Goal: Contribute content

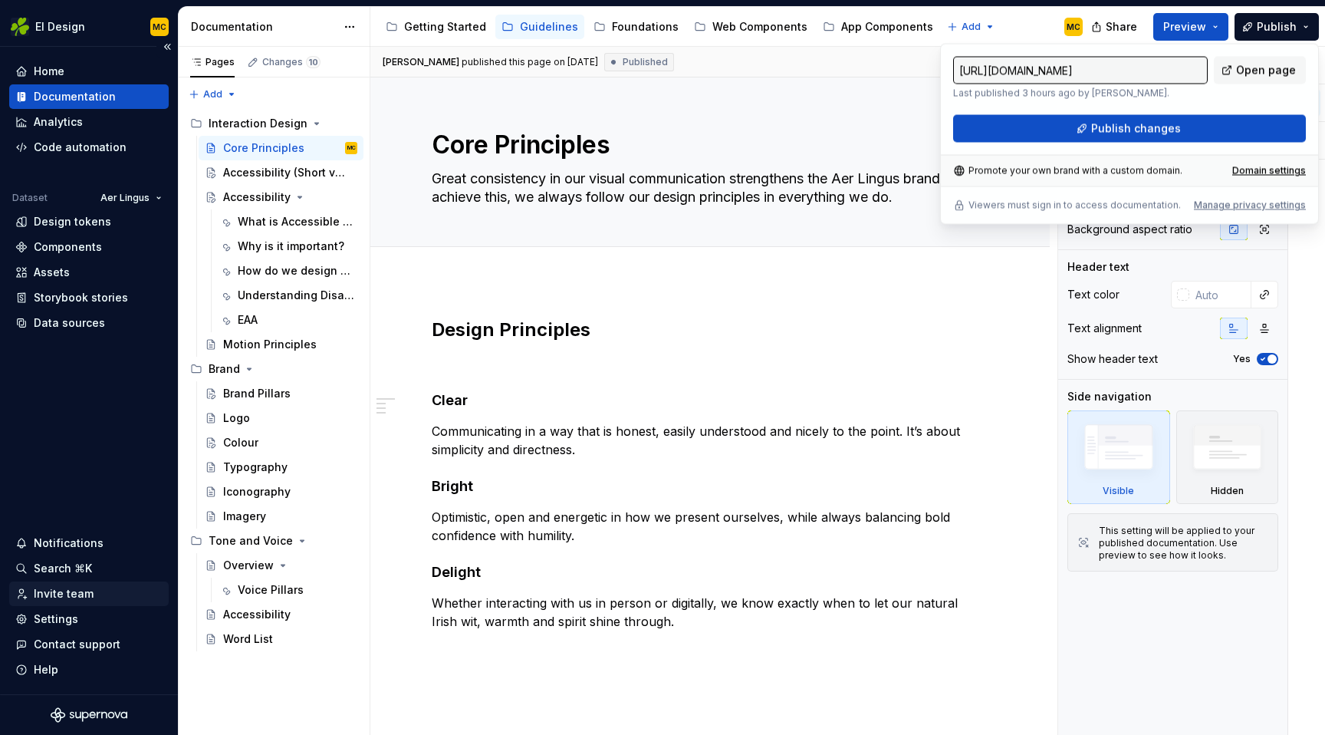
click at [61, 599] on div "Invite team" at bounding box center [64, 593] width 60 height 15
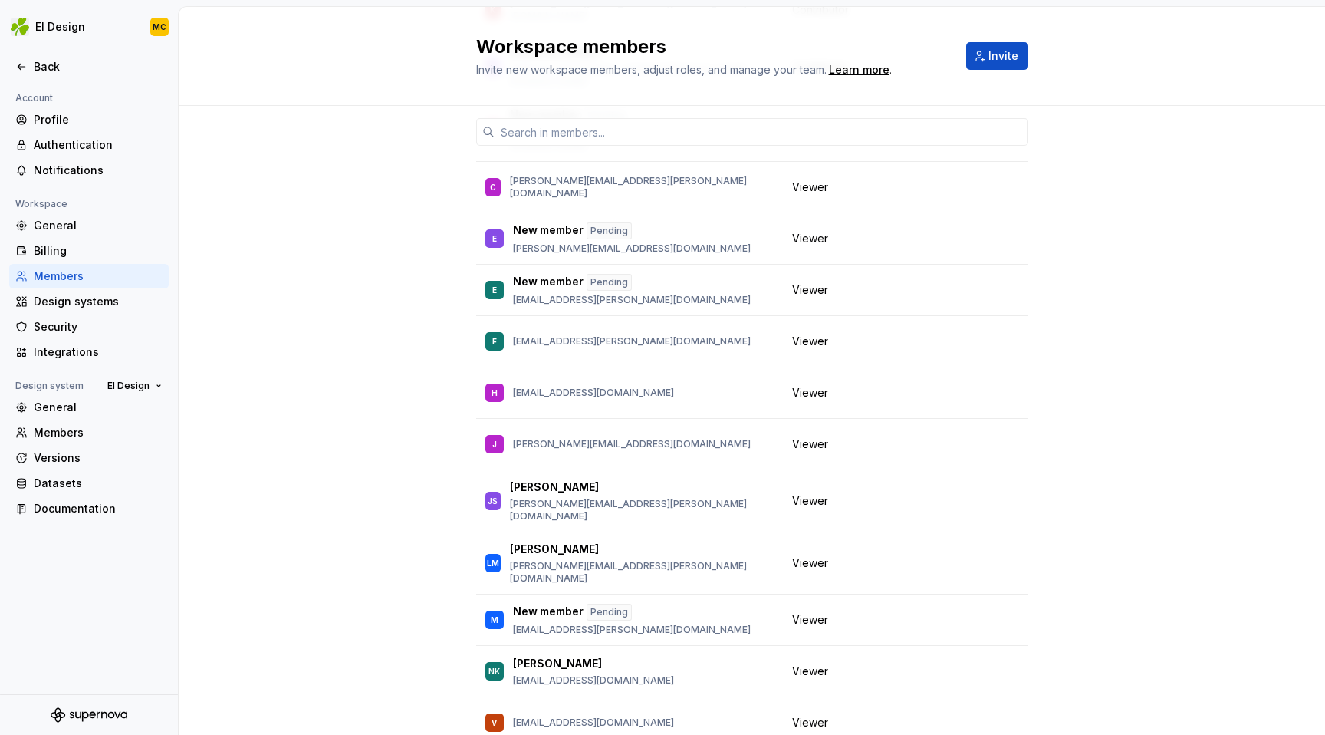
scroll to position [659, 0]
click at [43, 70] on div "Back" at bounding box center [98, 66] width 129 height 15
click at [42, 70] on div "Back" at bounding box center [98, 66] width 129 height 15
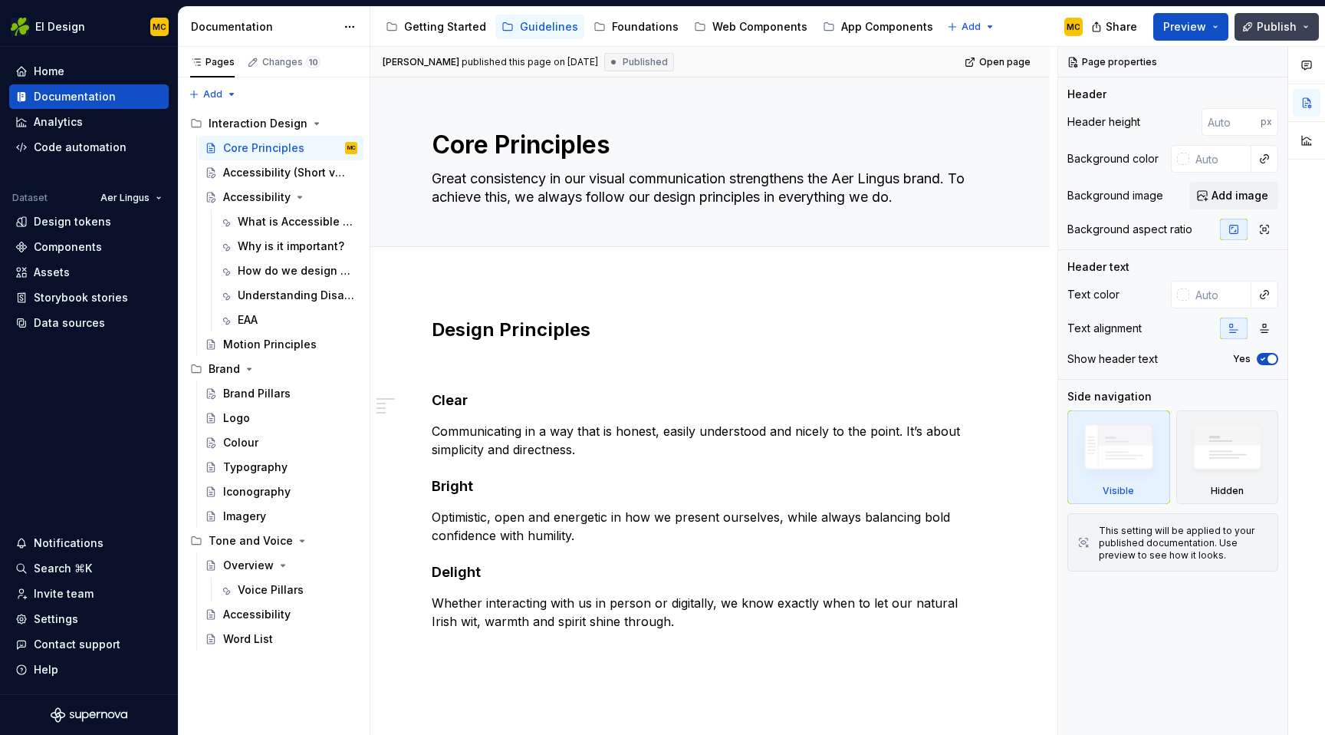
click at [1280, 30] on span "Publish" at bounding box center [1277, 26] width 40 height 15
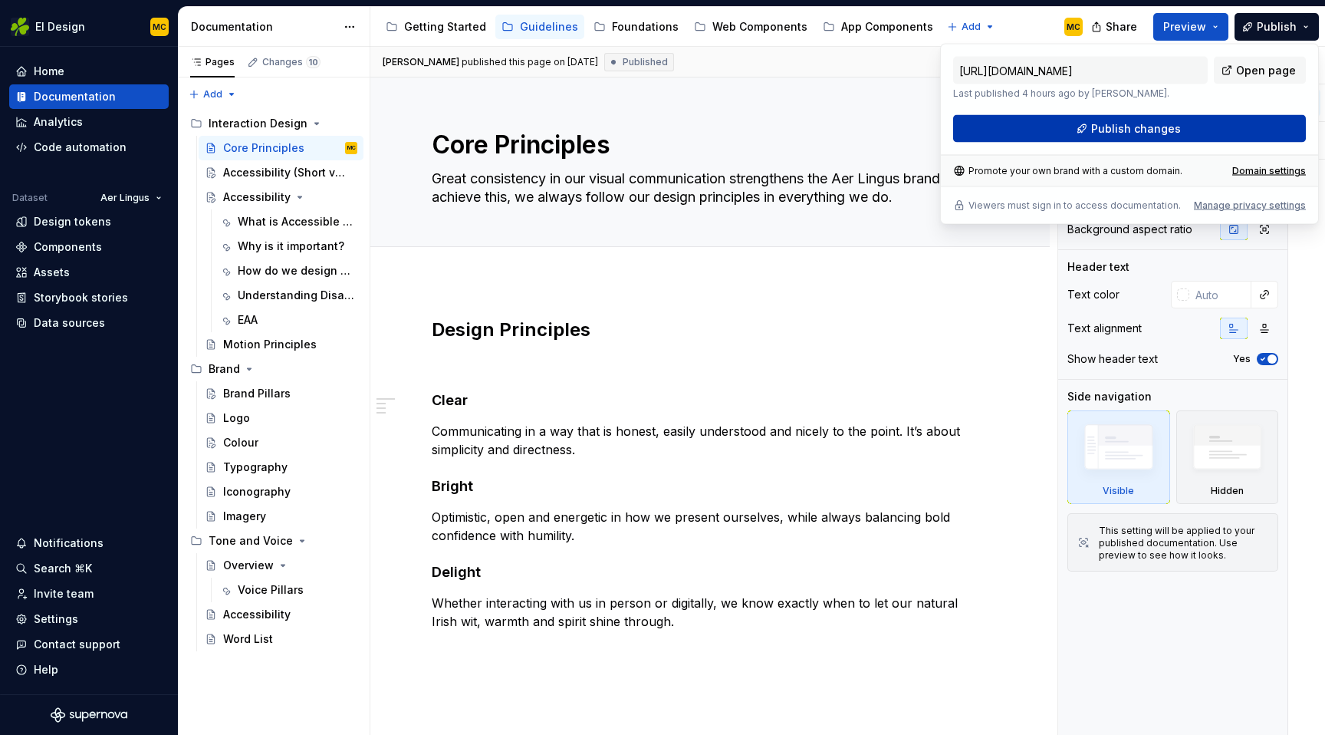
click at [1211, 127] on button "Publish changes" at bounding box center [1129, 129] width 353 height 28
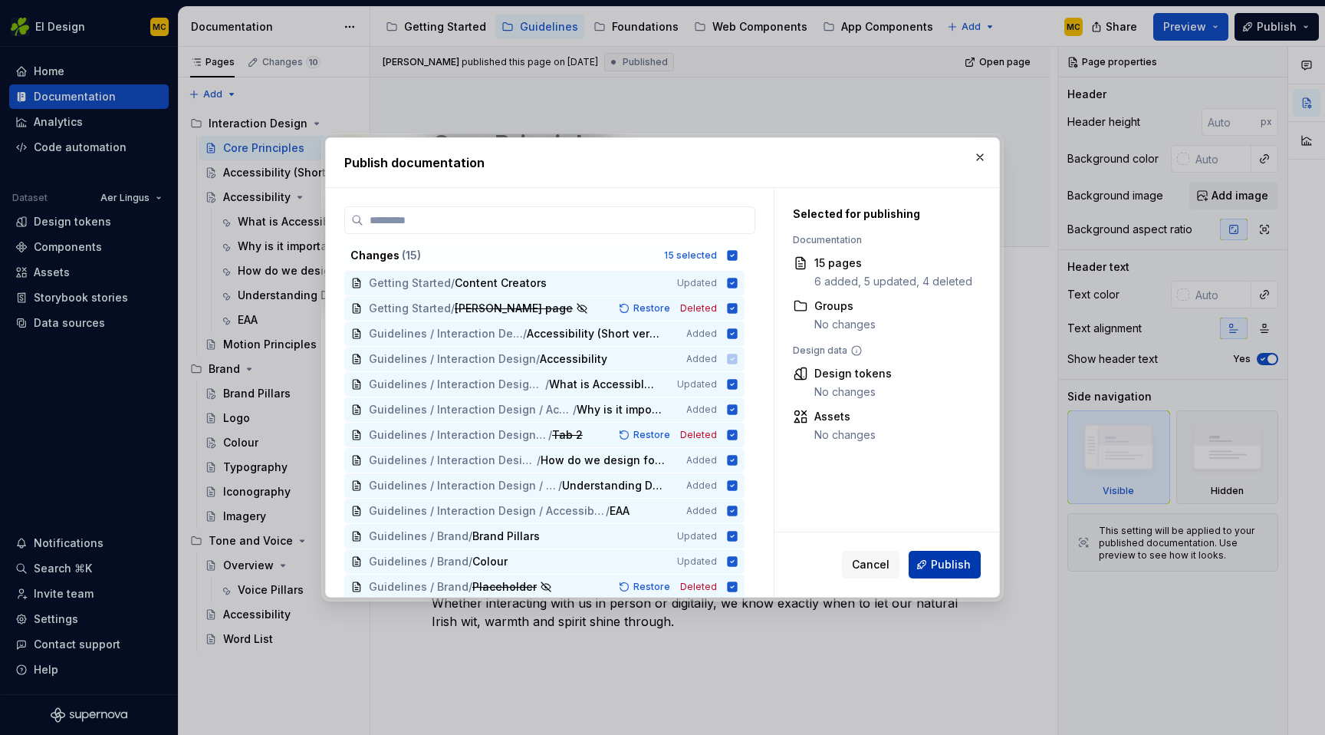
click at [957, 564] on span "Publish" at bounding box center [951, 564] width 40 height 15
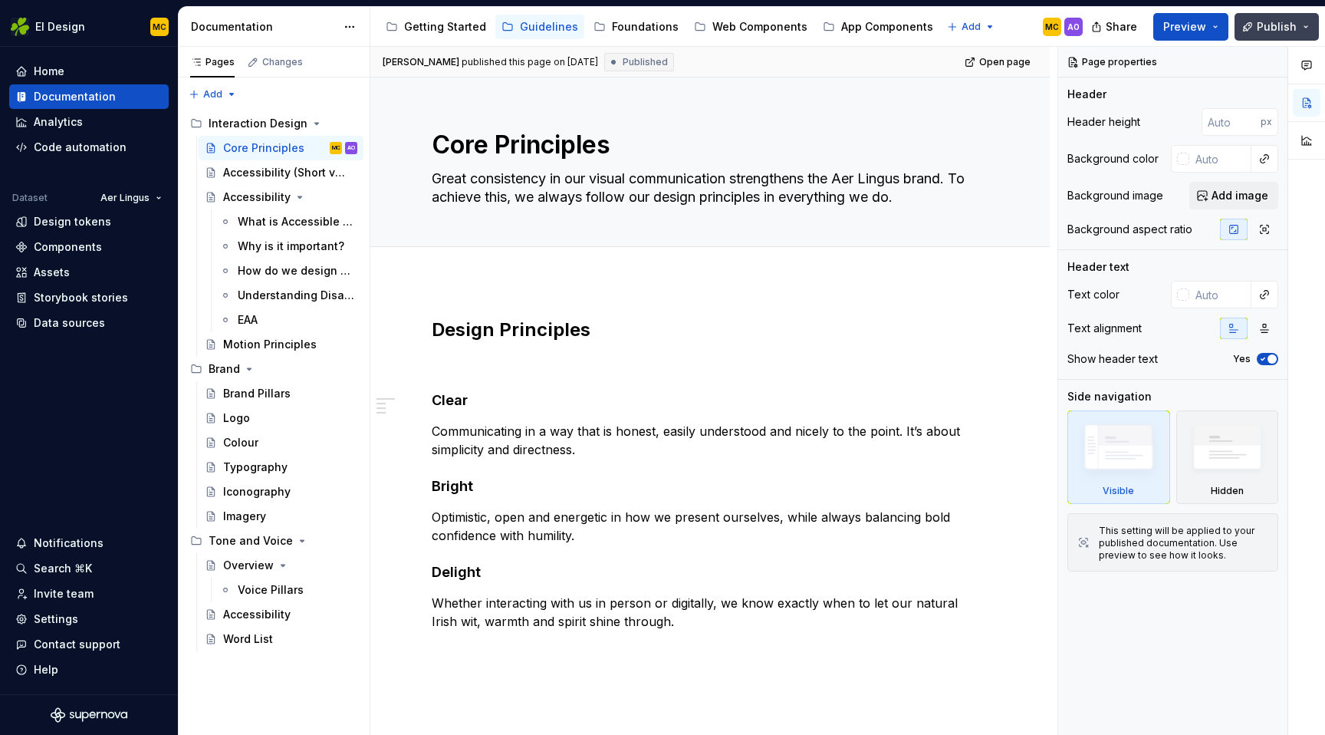
click at [1296, 21] on span "Publish" at bounding box center [1277, 26] width 40 height 15
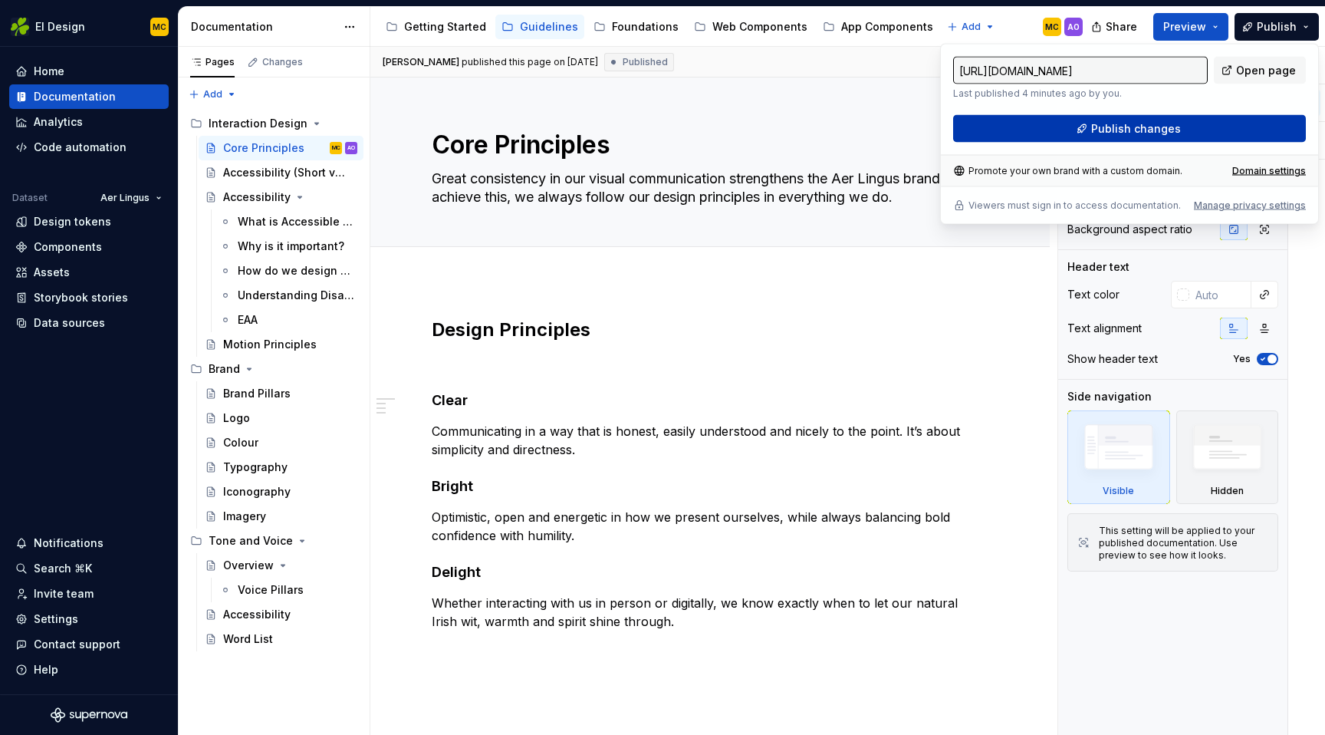
click at [1187, 127] on button "Publish changes" at bounding box center [1129, 129] width 353 height 28
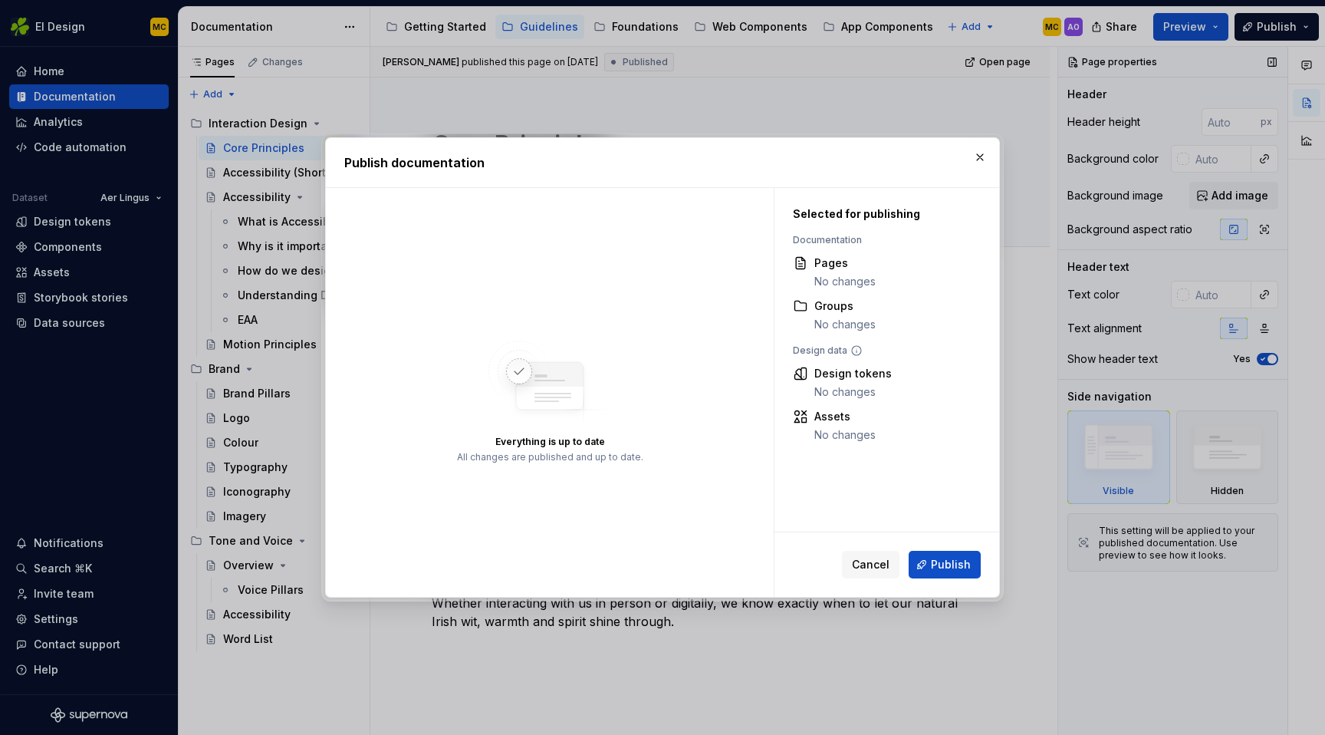
drag, startPoint x: 976, startPoint y: 156, endPoint x: 1109, endPoint y: 128, distance: 135.7
click at [976, 156] on button "button" at bounding box center [979, 156] width 21 height 21
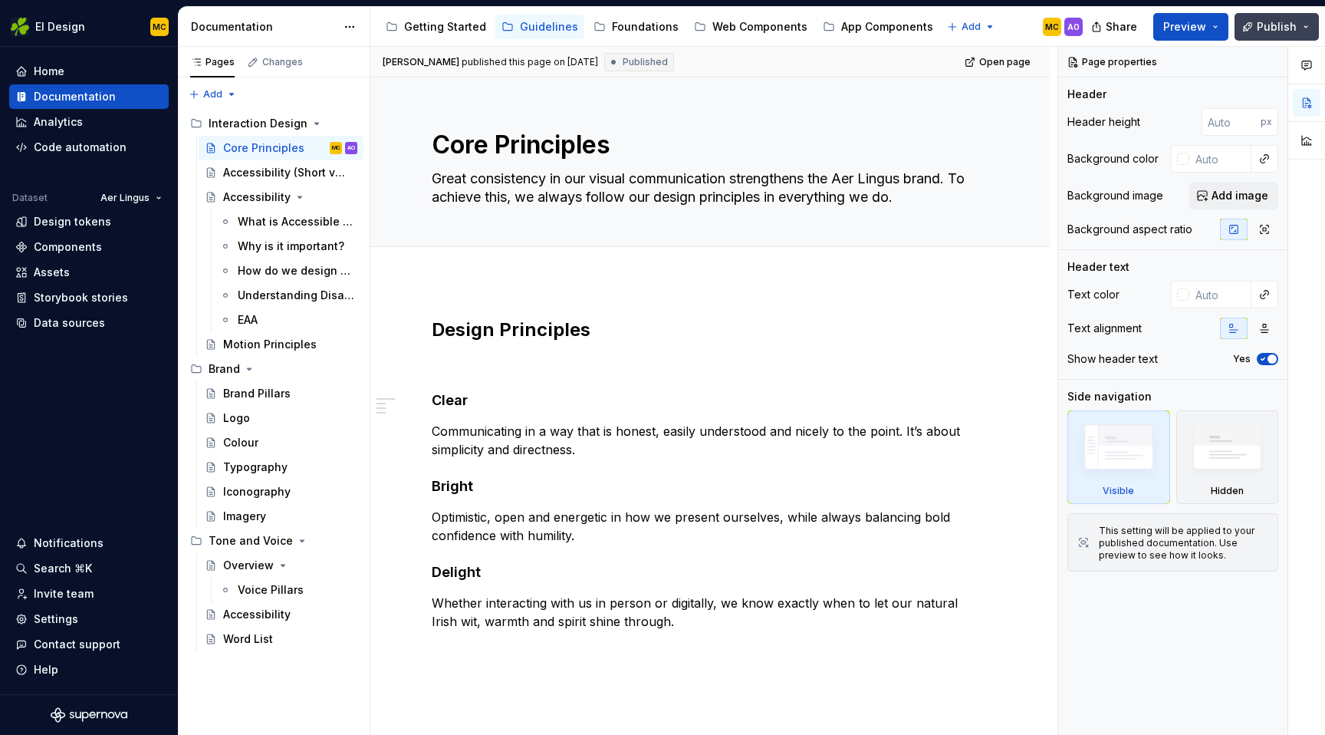
click at [1284, 23] on span "Publish" at bounding box center [1277, 26] width 40 height 15
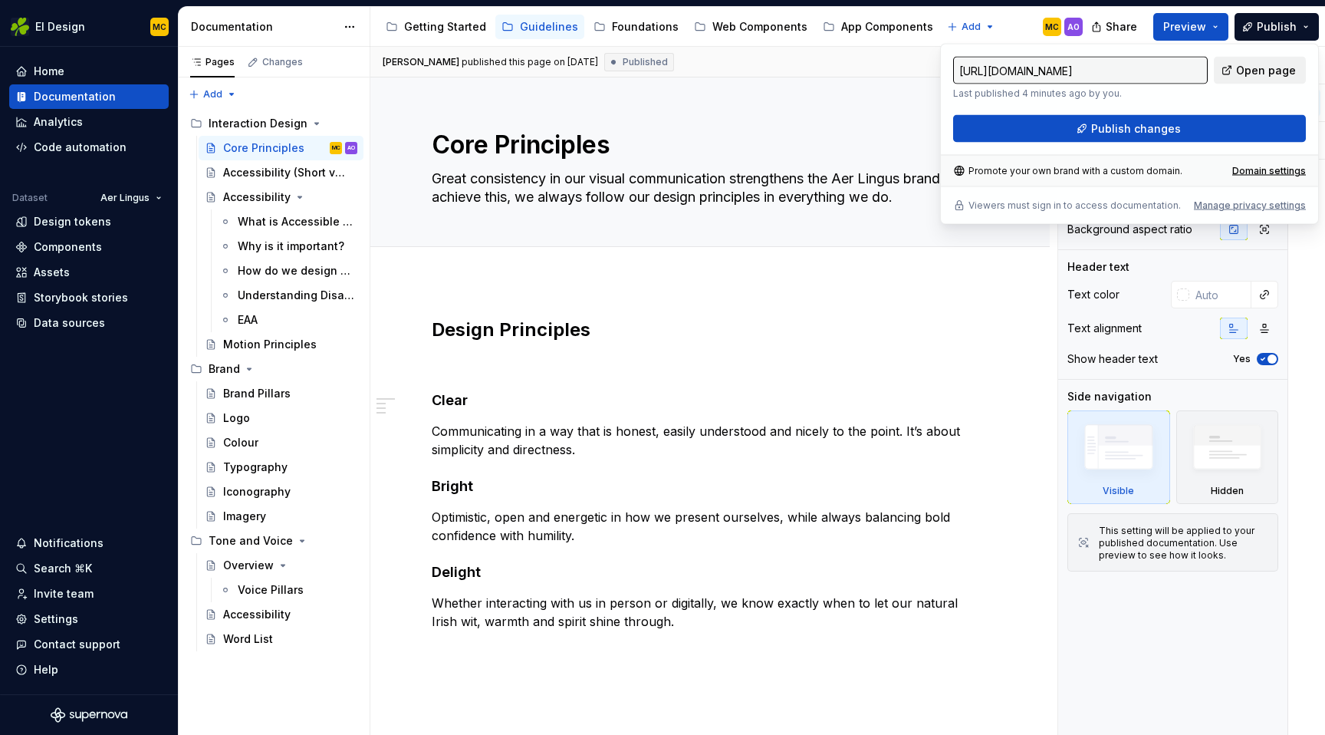
click at [1258, 67] on span "Open page" at bounding box center [1266, 70] width 60 height 15
click at [264, 173] on div "Accessibility (Short version)" at bounding box center [267, 172] width 88 height 15
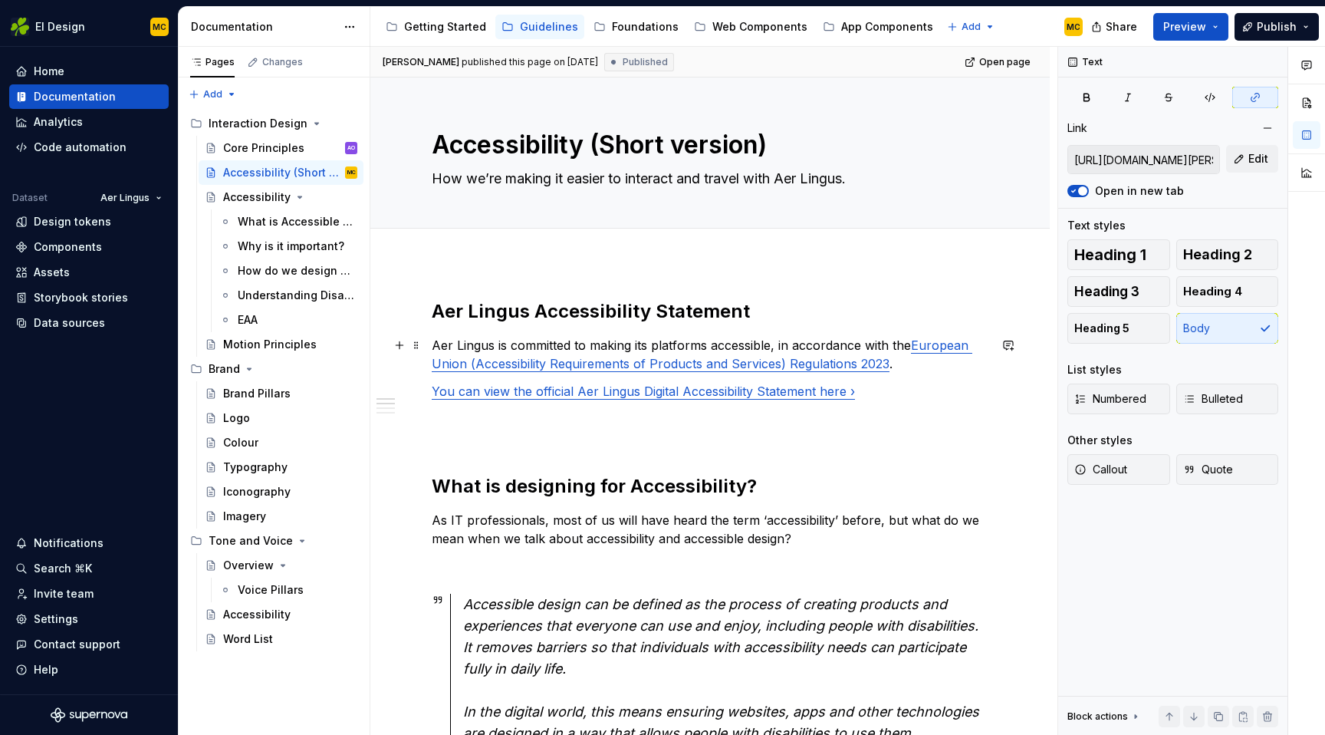
click at [830, 367] on link "European Union (Accessibility Requirements of Products and Services) Regulation…" at bounding box center [702, 354] width 541 height 34
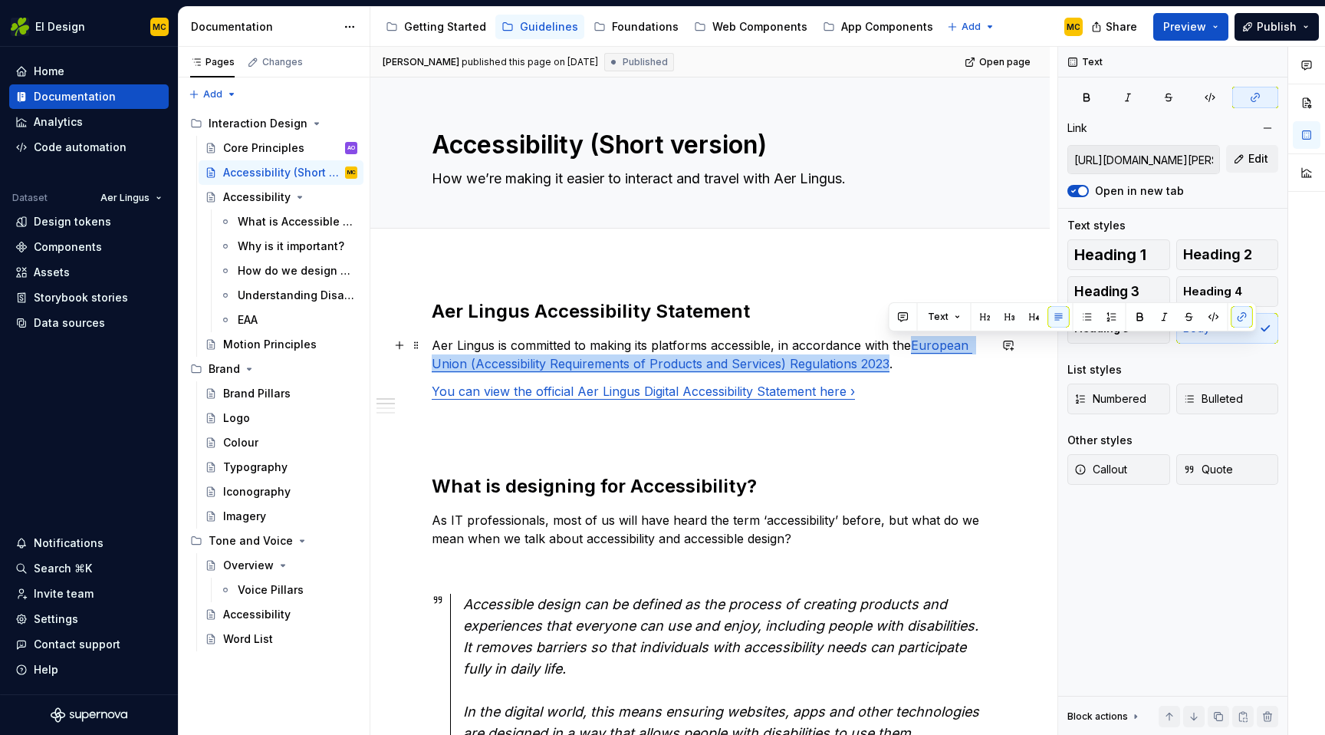
drag, startPoint x: 887, startPoint y: 367, endPoint x: 915, endPoint y: 341, distance: 38.0
click at [915, 341] on link "European Union (Accessibility Requirements of Products and Services) Regulation…" at bounding box center [702, 354] width 541 height 34
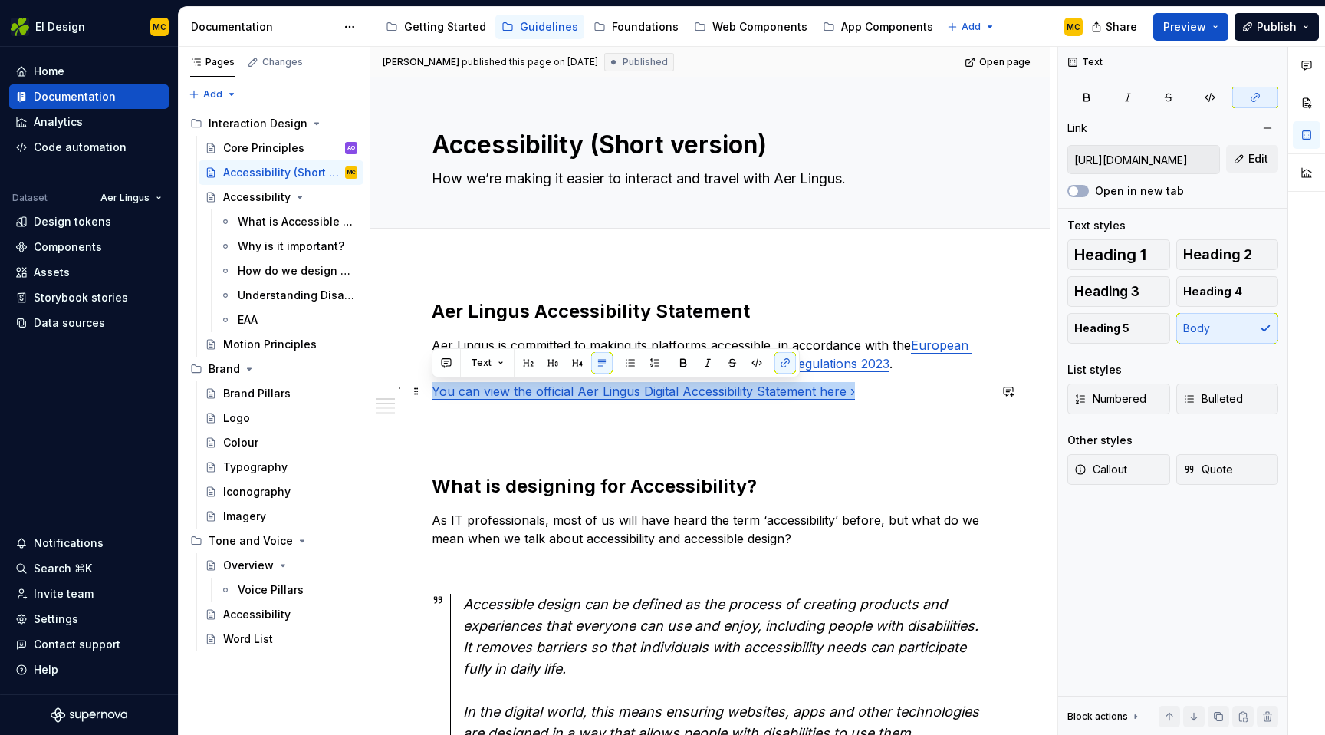
drag, startPoint x: 857, startPoint y: 394, endPoint x: 435, endPoint y: 393, distance: 422.6
click at [435, 393] on p "You can view the official Aer Lingus Digital Accessibility Statement here ›" at bounding box center [710, 391] width 557 height 18
click at [1077, 191] on span "button" at bounding box center [1073, 190] width 9 height 9
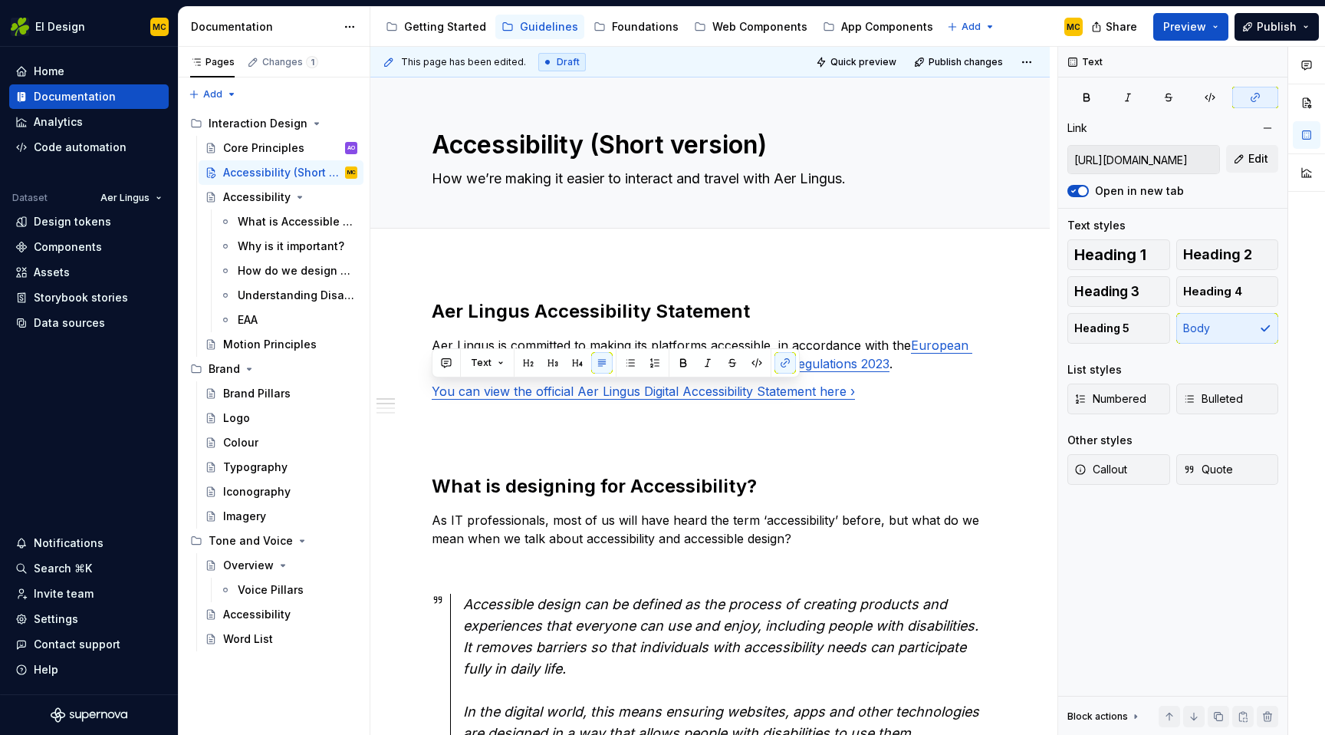
type textarea "*"
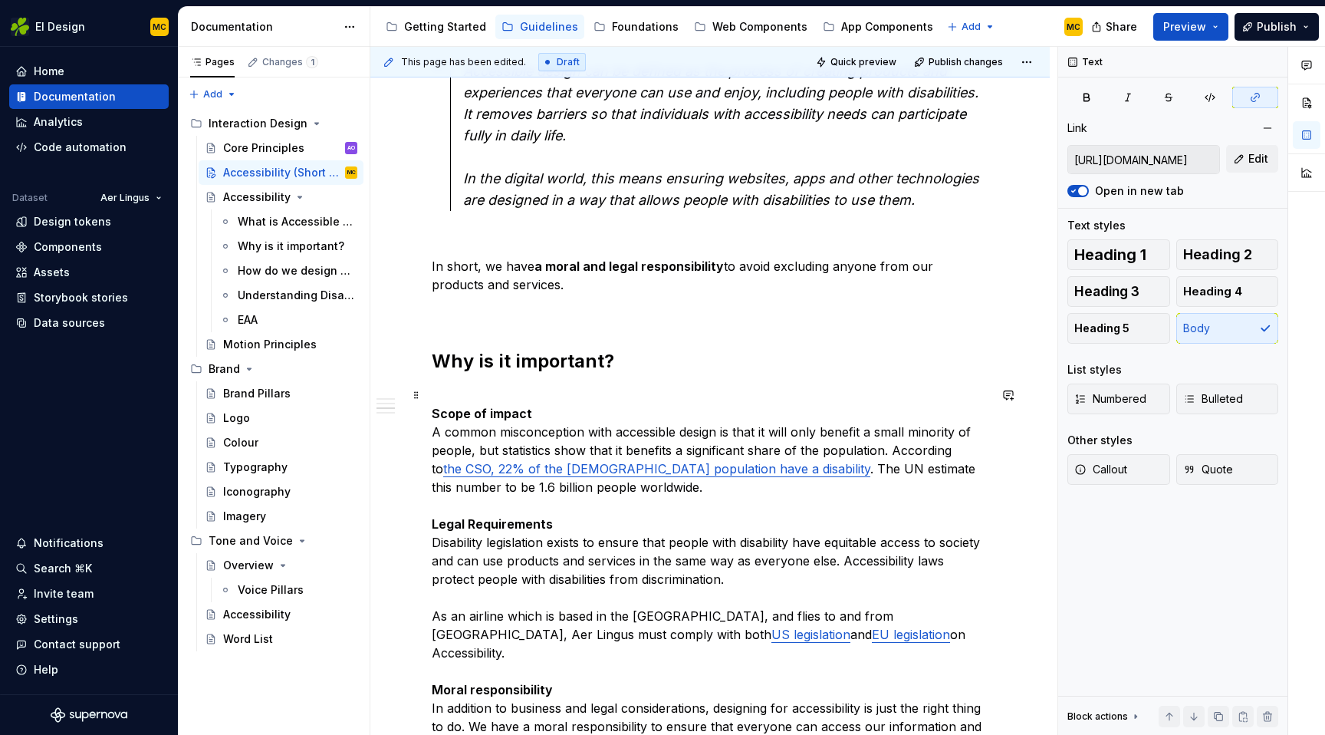
scroll to position [538, 0]
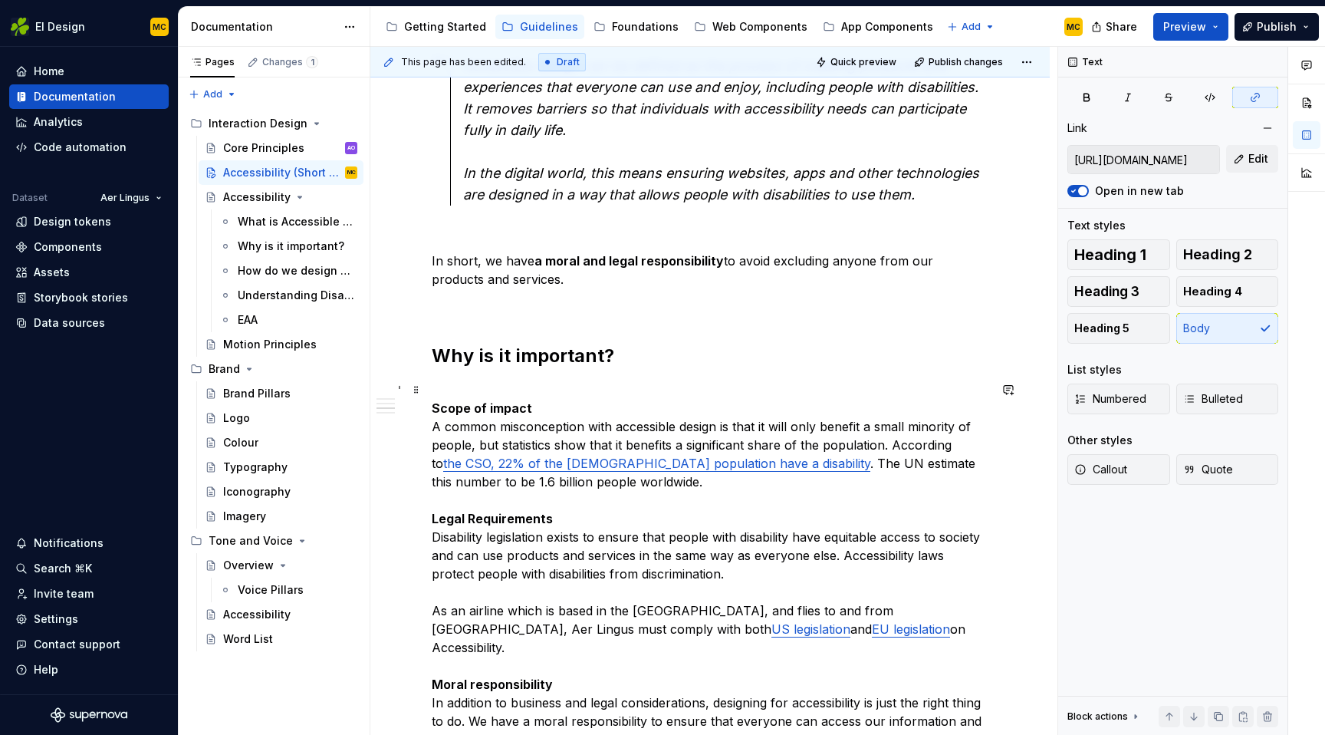
type input "[URL][DOMAIN_NAME]"
click at [705, 466] on link "the CSO, 22% of the [DEMOGRAPHIC_DATA] population have a disability" at bounding box center [656, 463] width 427 height 15
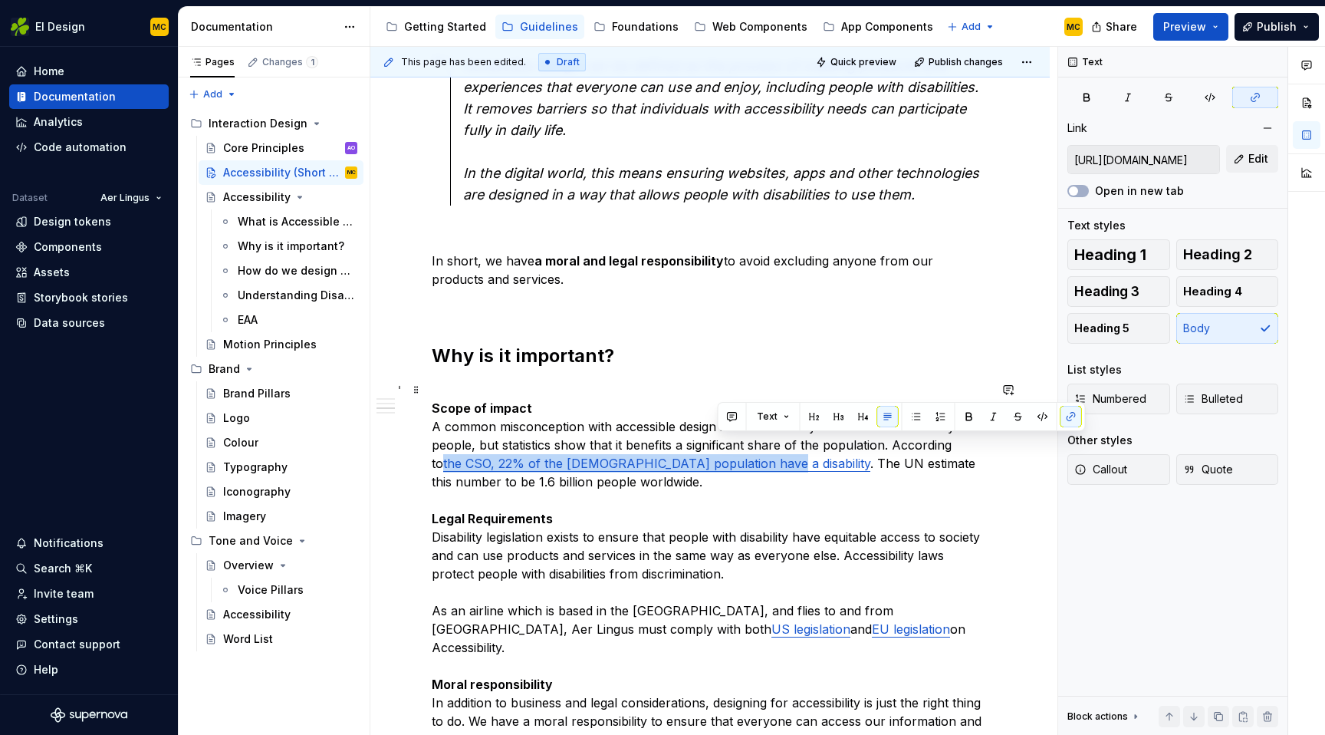
drag, startPoint x: 716, startPoint y: 464, endPoint x: 968, endPoint y: 445, distance: 252.3
click at [968, 445] on p "Scope of impact A common misconception with accessible design is that it will o…" at bounding box center [710, 573] width 557 height 387
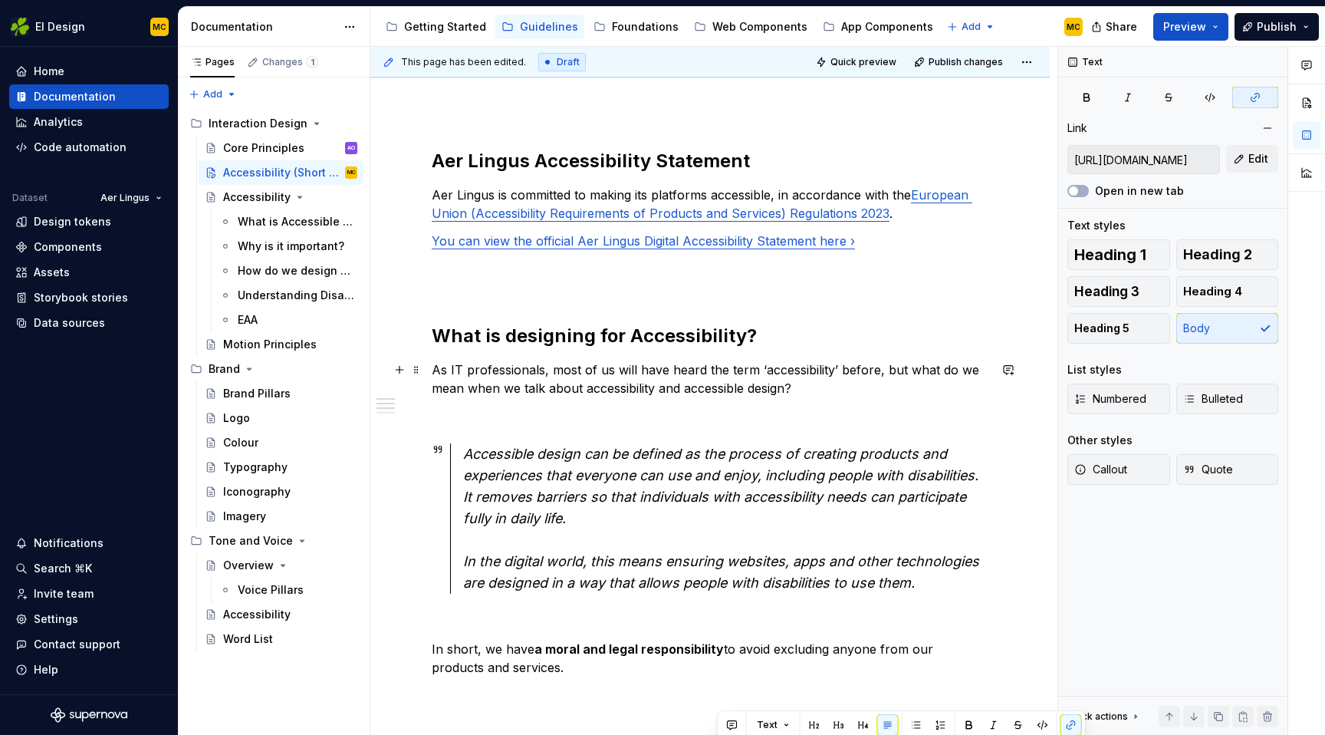
scroll to position [138, 0]
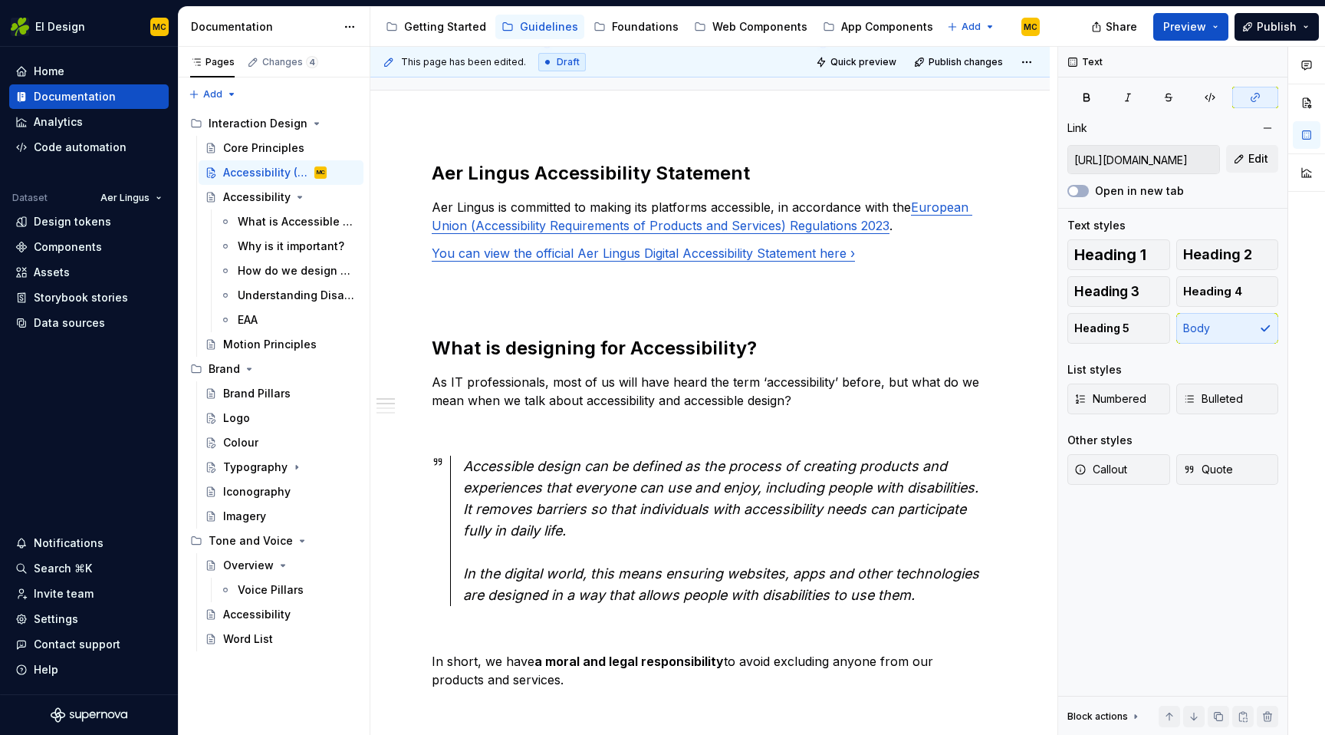
type textarea "*"
